Goal: Task Accomplishment & Management: Complete application form

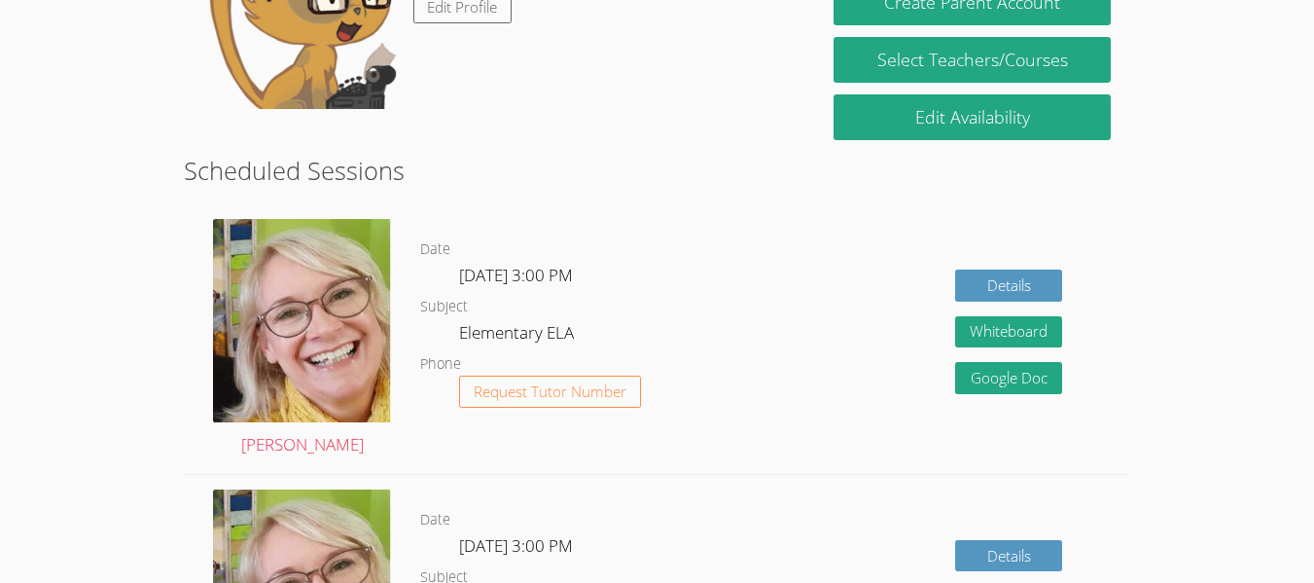
scroll to position [311, 0]
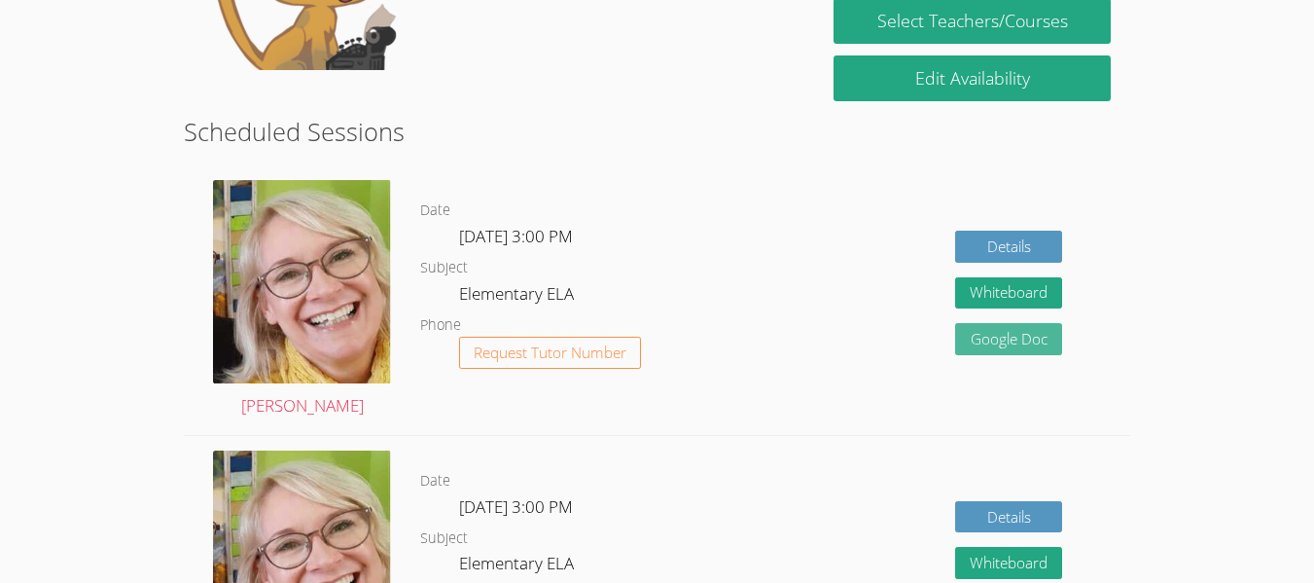
click at [1025, 328] on link "Google Doc" at bounding box center [1008, 339] width 107 height 32
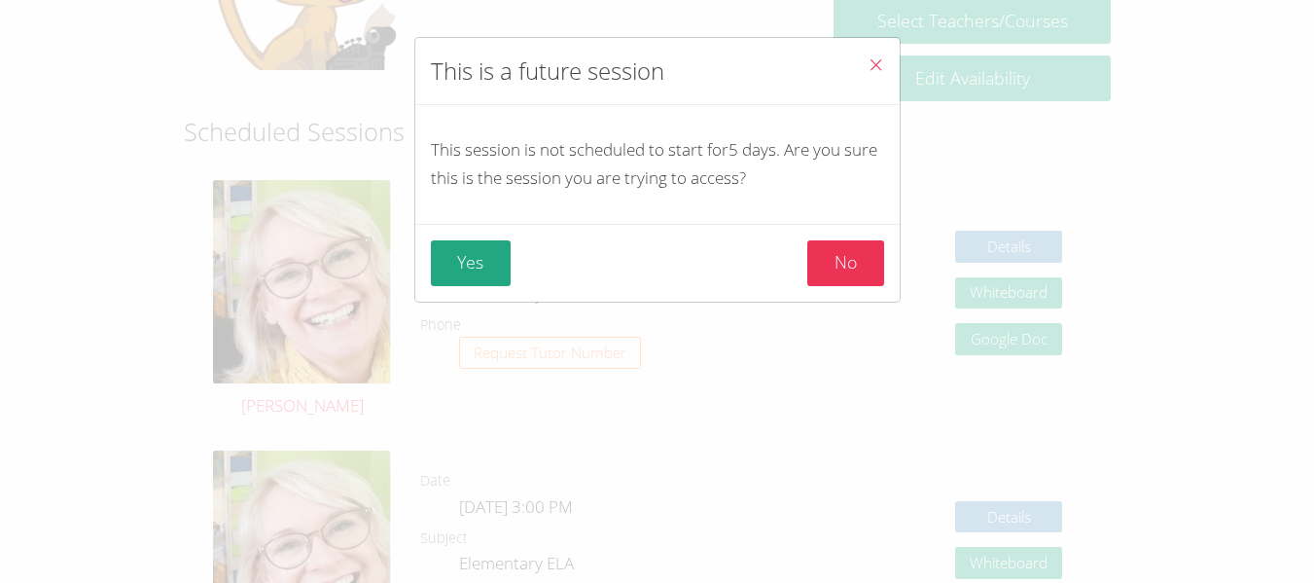
click at [868, 64] on icon "Close" at bounding box center [876, 64] width 17 height 17
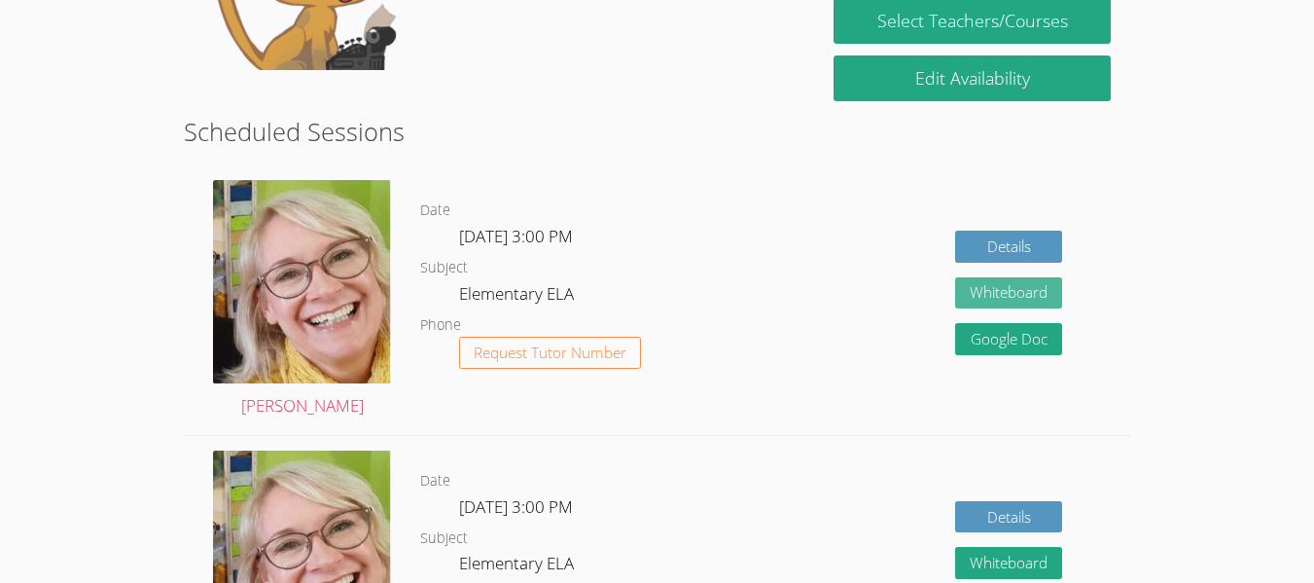
click at [962, 284] on button "Whiteboard" at bounding box center [1008, 293] width 107 height 32
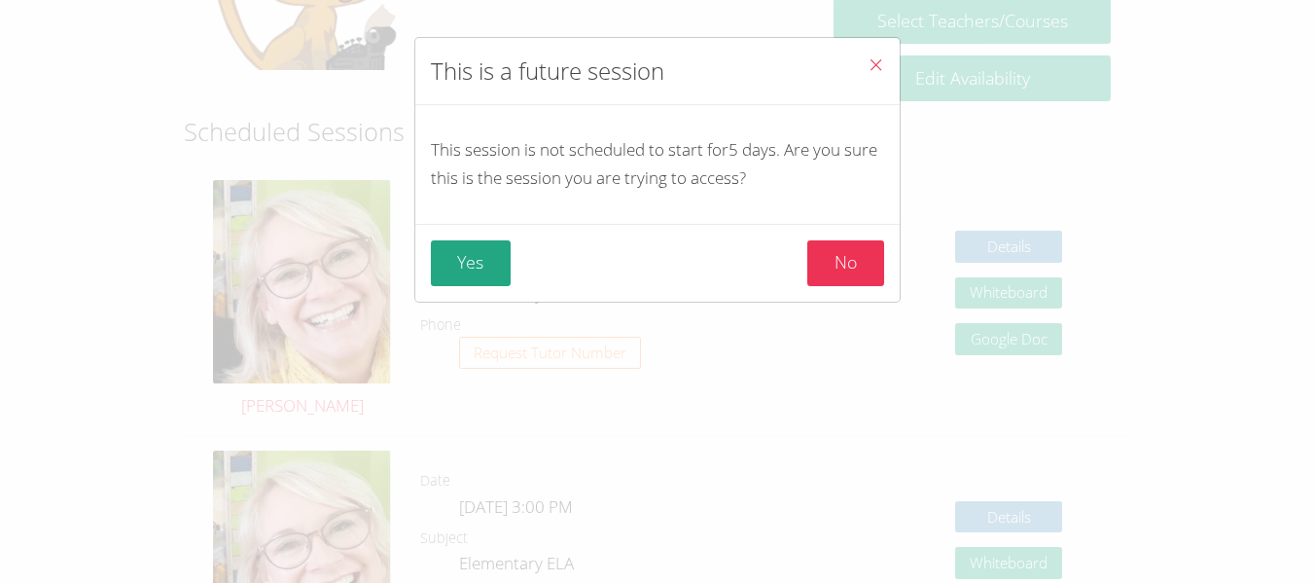
click at [852, 55] on button "Close" at bounding box center [876, 67] width 48 height 59
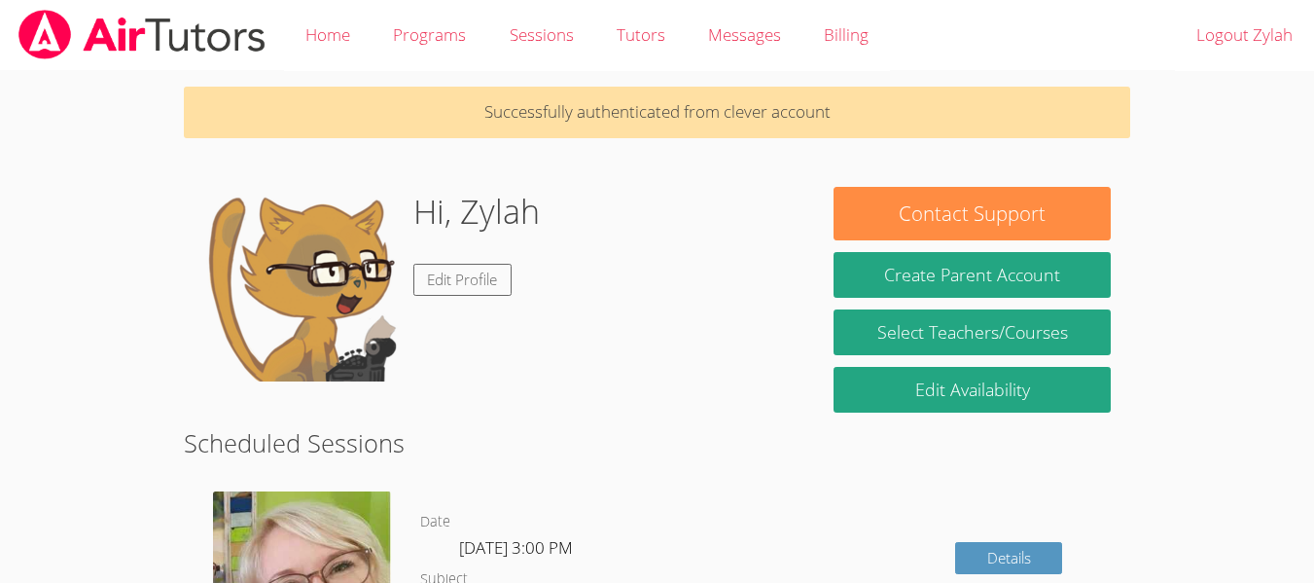
scroll to position [39, 0]
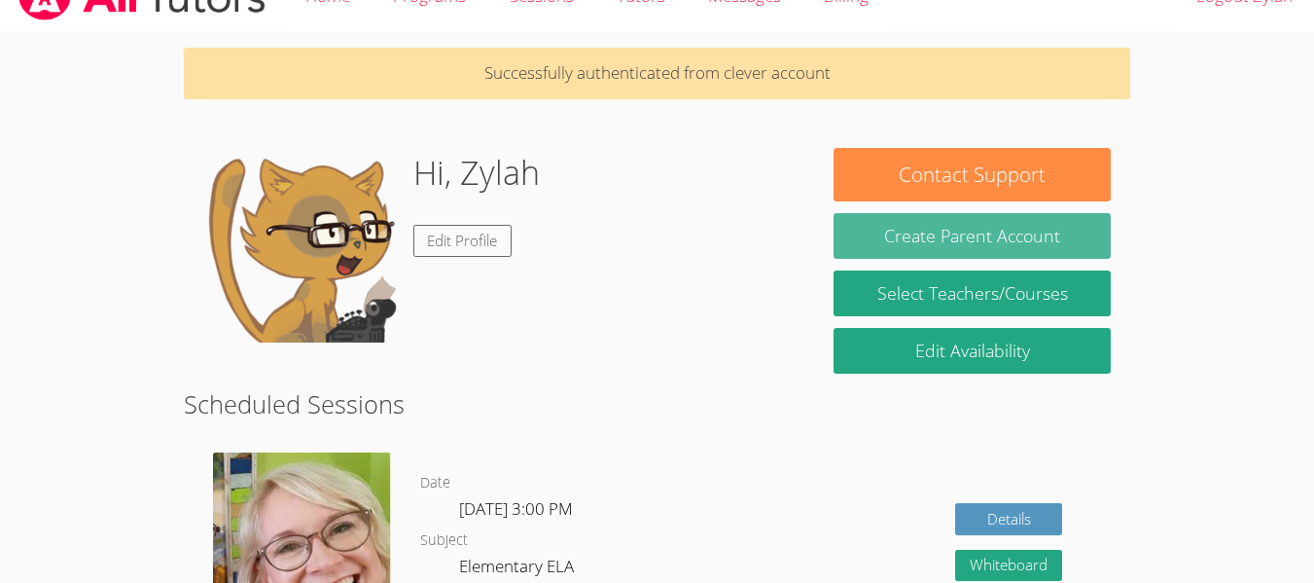
click at [927, 226] on button "Create Parent Account" at bounding box center [972, 236] width 277 height 46
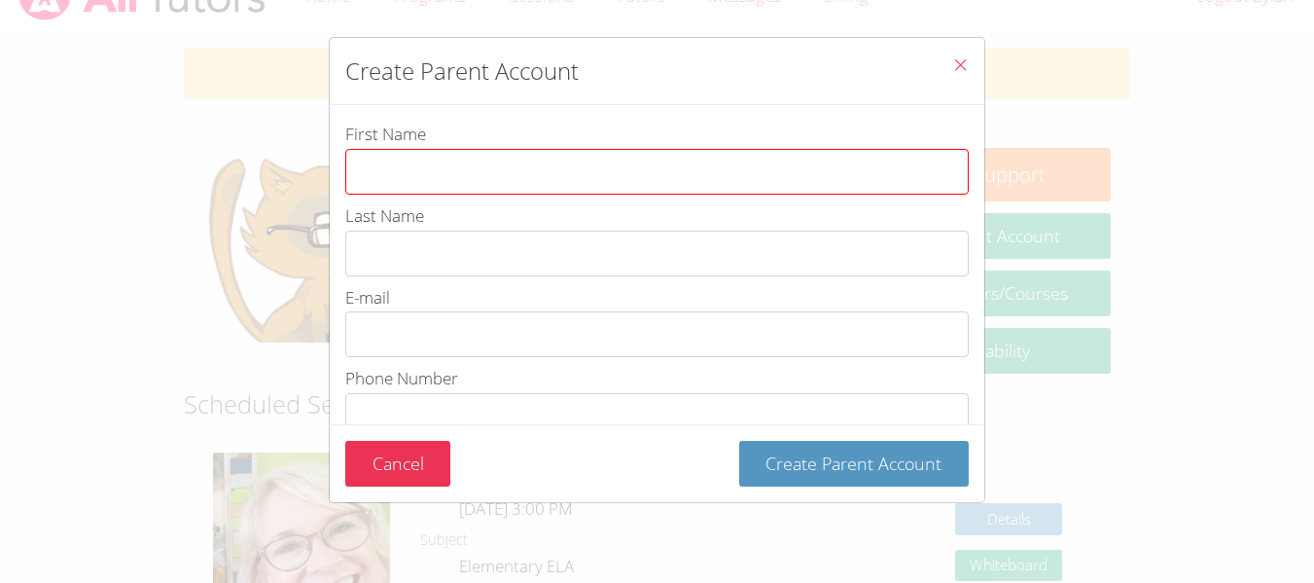
click at [470, 163] on input "First Name" at bounding box center [657, 172] width 625 height 46
click at [420, 165] on input "First Name" at bounding box center [657, 172] width 625 height 46
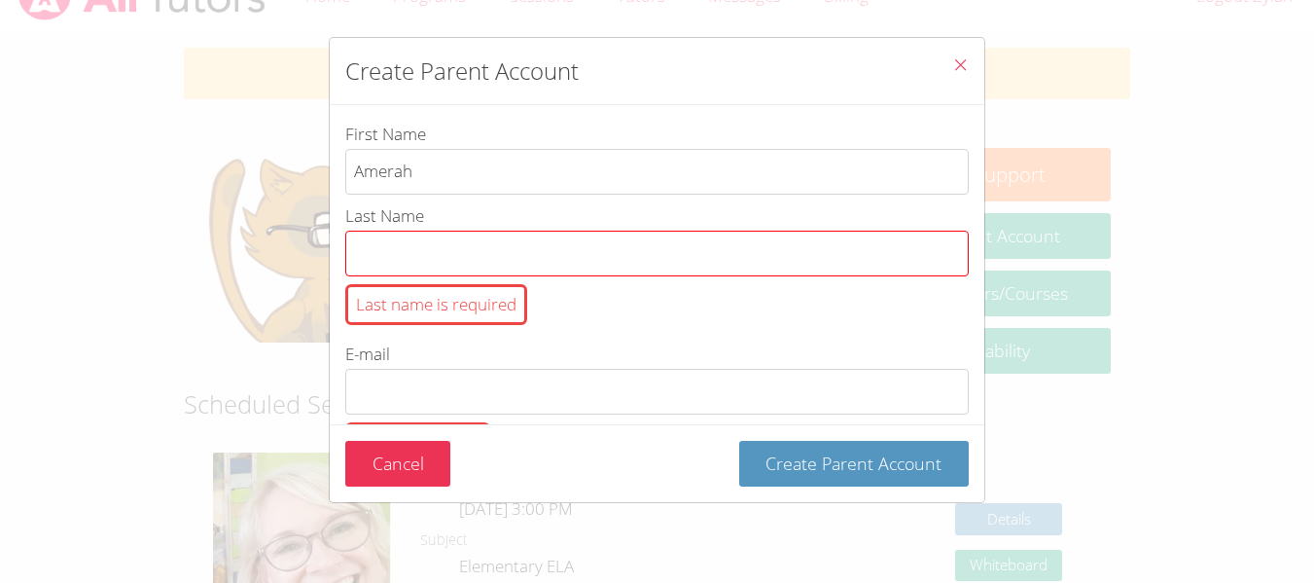
type input "Amerah"
click at [381, 248] on input "Last Name Last name is required" at bounding box center [657, 254] width 625 height 46
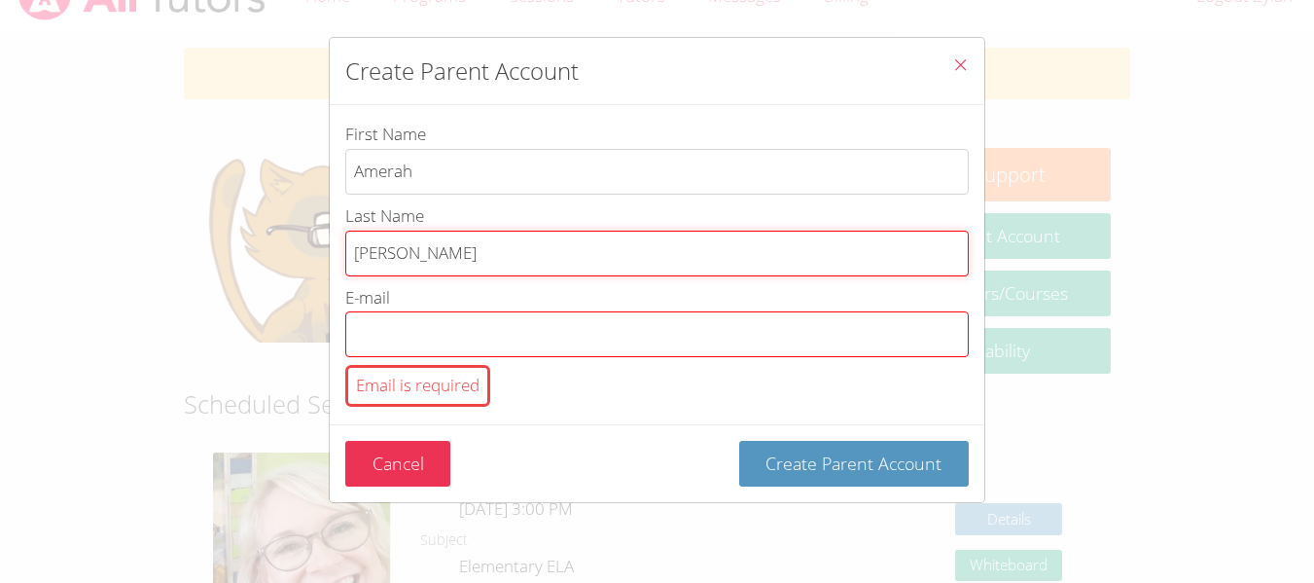
type input "[PERSON_NAME]"
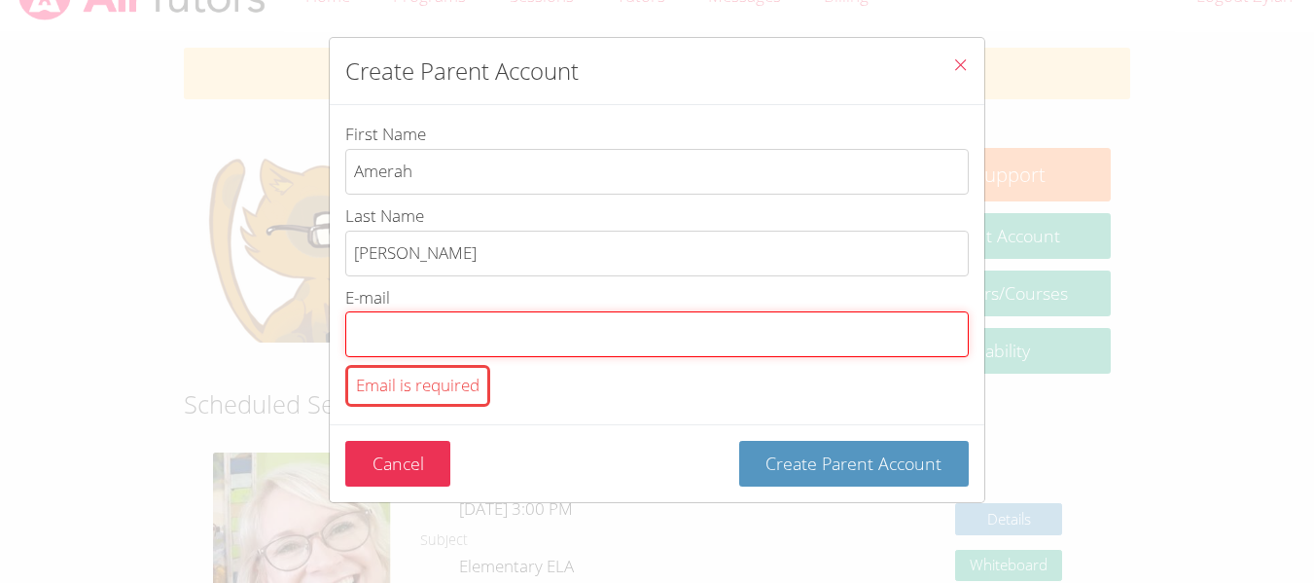
click at [395, 333] on input "E-mail Email is required" at bounding box center [657, 334] width 625 height 46
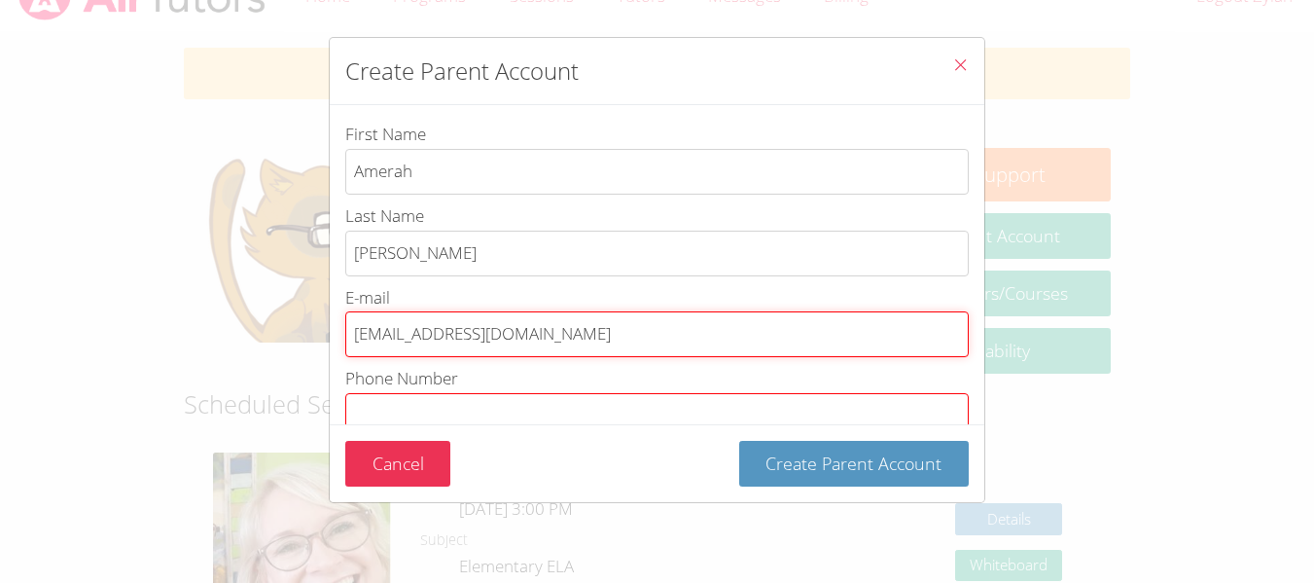
type input "[EMAIL_ADDRESS][DOMAIN_NAME]"
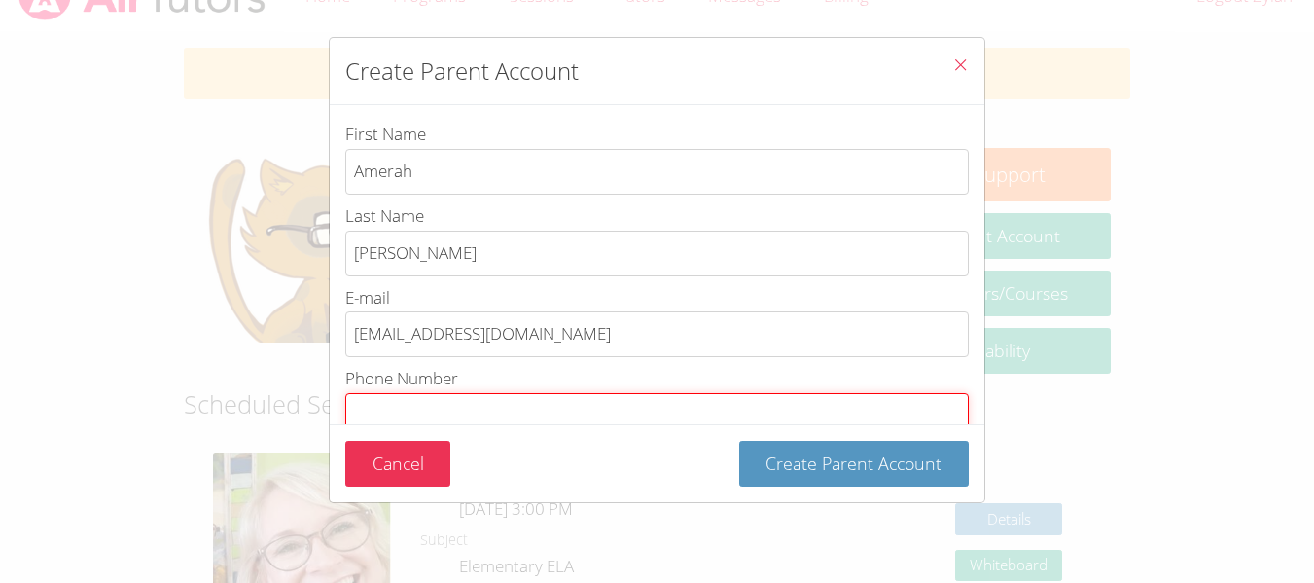
click at [455, 414] on input "Phone Number Phone number is required" at bounding box center [657, 416] width 625 height 46
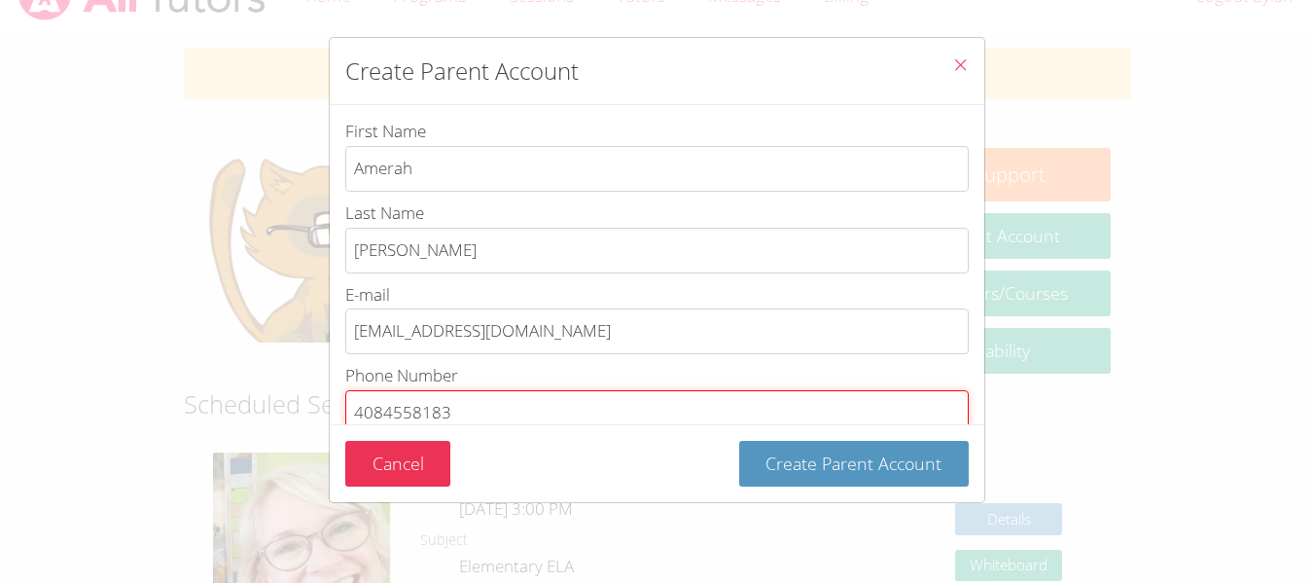
type input "4084558183"
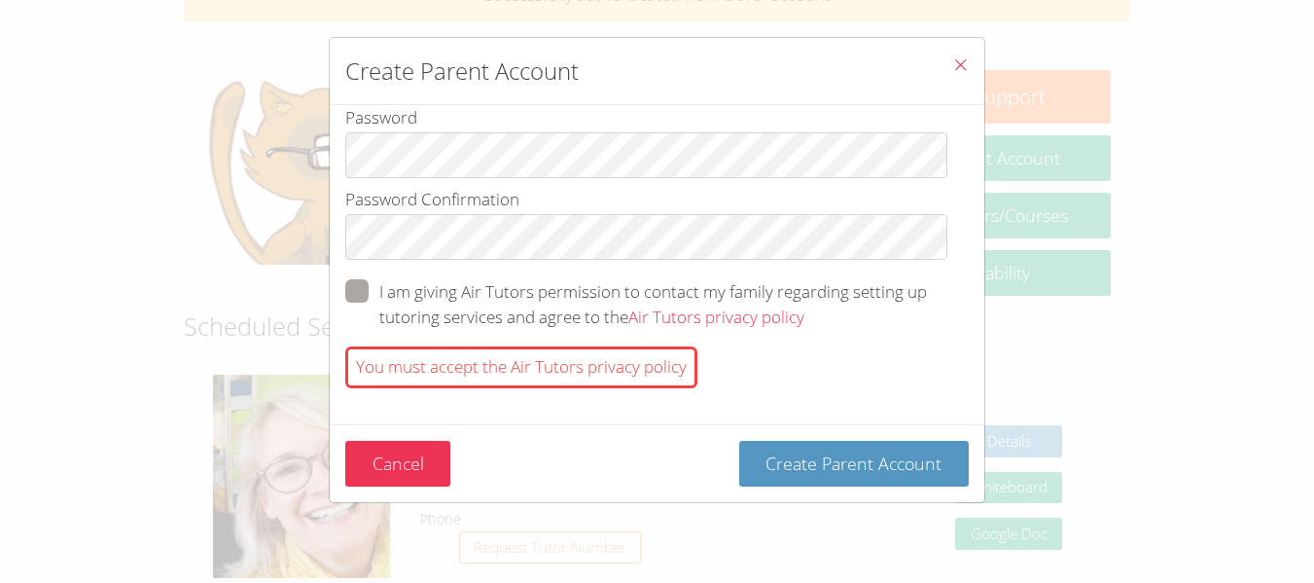
scroll to position [345, 0]
click at [805, 303] on span "btn solid green w-full" at bounding box center [805, 314] width 0 height 22
click at [805, 287] on input "I am giving Air Tutors permission to contact my family regarding setting up tut…" at bounding box center [813, 284] width 17 height 17
checkbox input "true"
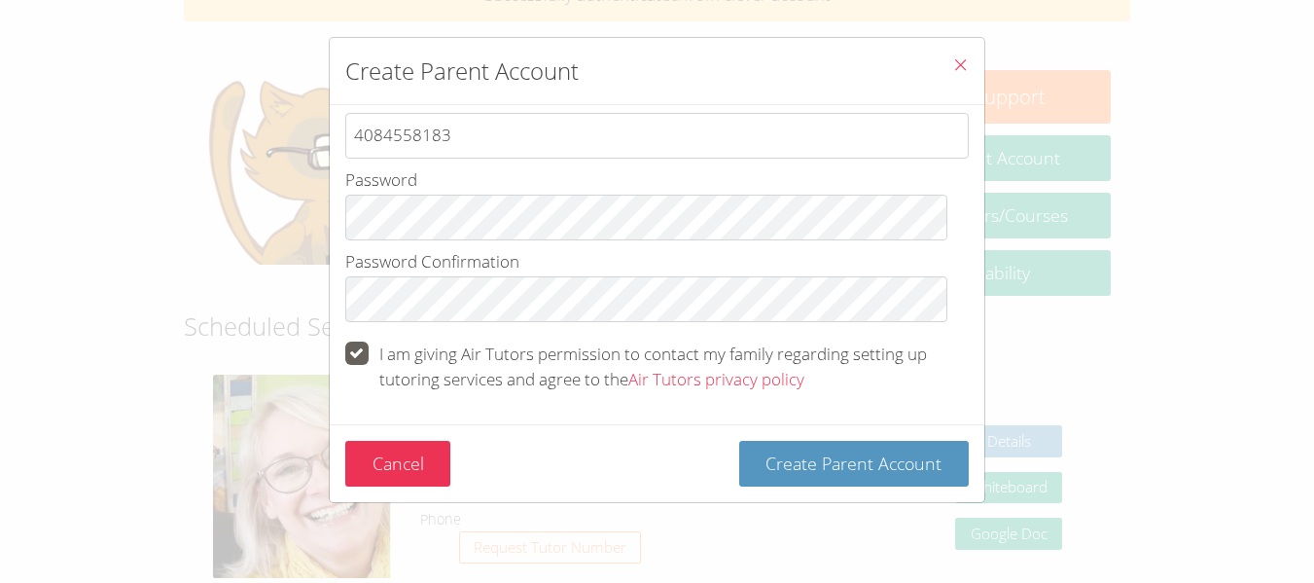
scroll to position [281, 0]
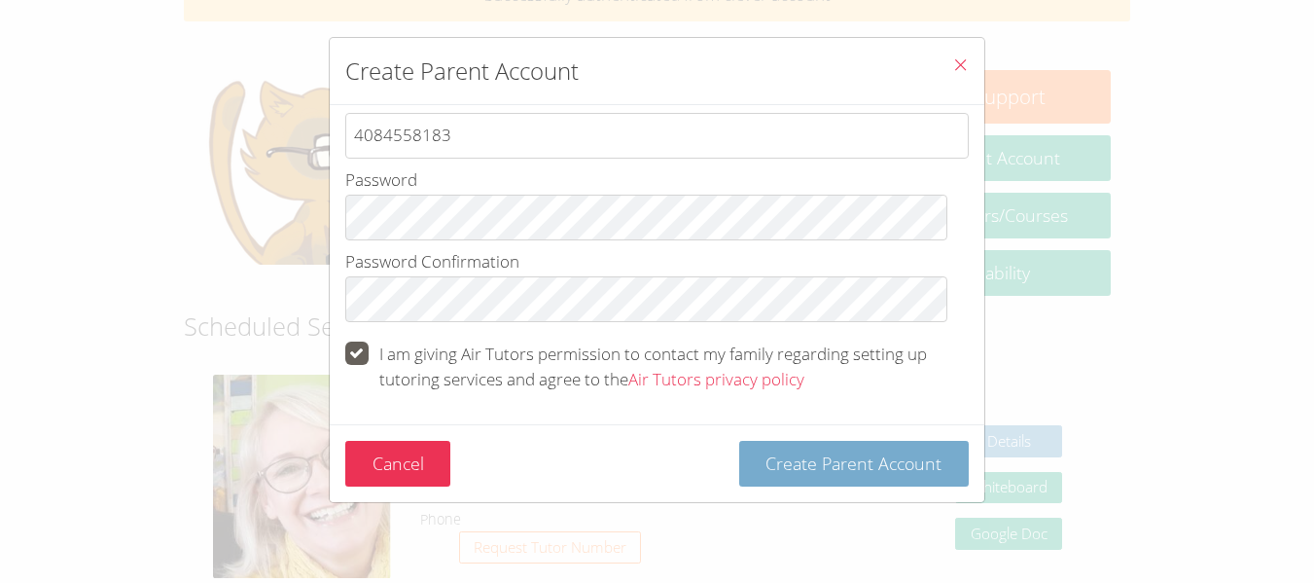
click at [871, 451] on span "Create Parent Account" at bounding box center [854, 462] width 176 height 23
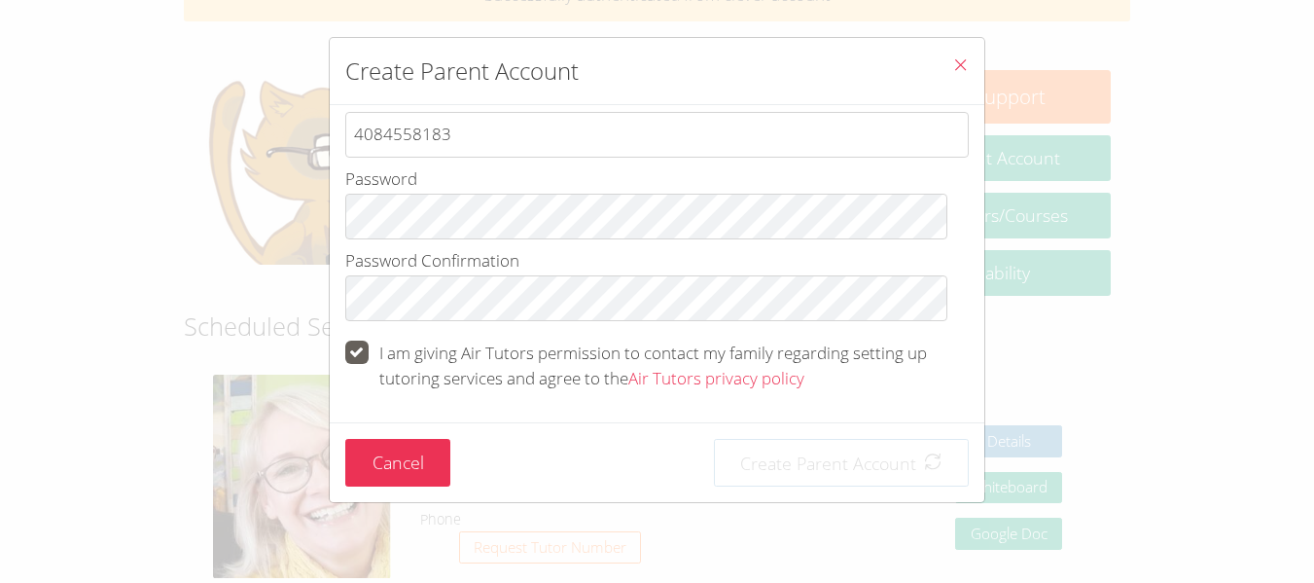
scroll to position [283, 0]
